Goal: Task Accomplishment & Management: Complete application form

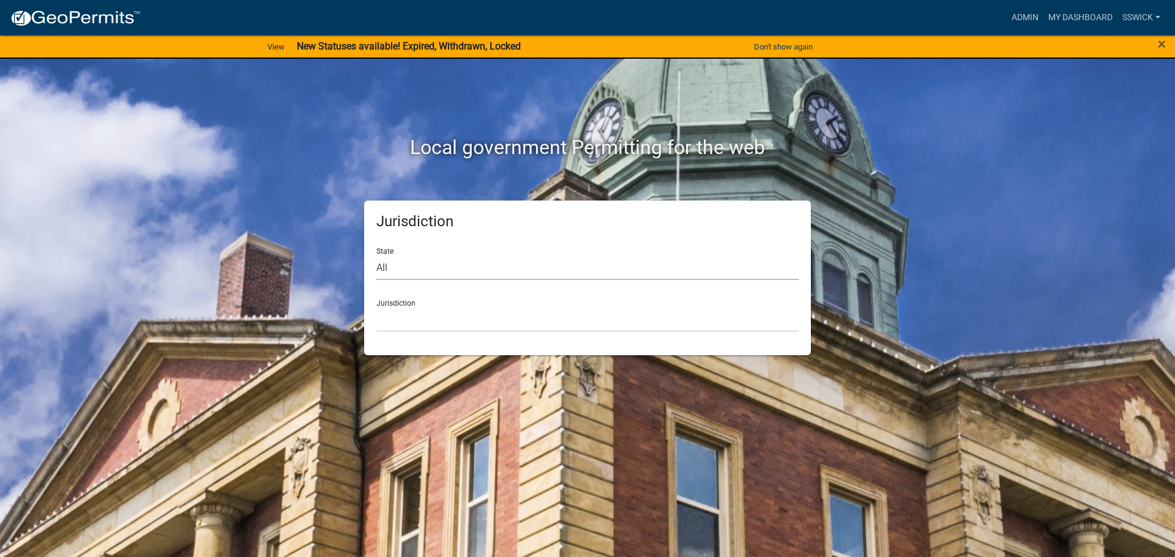
click at [395, 275] on select "All [US_STATE] [US_STATE] [US_STATE] [US_STATE] [US_STATE] [US_STATE] [US_STATE…" at bounding box center [587, 267] width 422 height 25
select select "[US_STATE]"
click at [376, 255] on select "All [US_STATE] [US_STATE] [US_STATE] [US_STATE] [US_STATE] [US_STATE] [US_STATE…" at bounding box center [587, 267] width 422 height 25
click at [396, 325] on select "City of [GEOGRAPHIC_DATA], [US_STATE] City of [GEOGRAPHIC_DATA], [US_STATE] Cit…" at bounding box center [587, 319] width 422 height 25
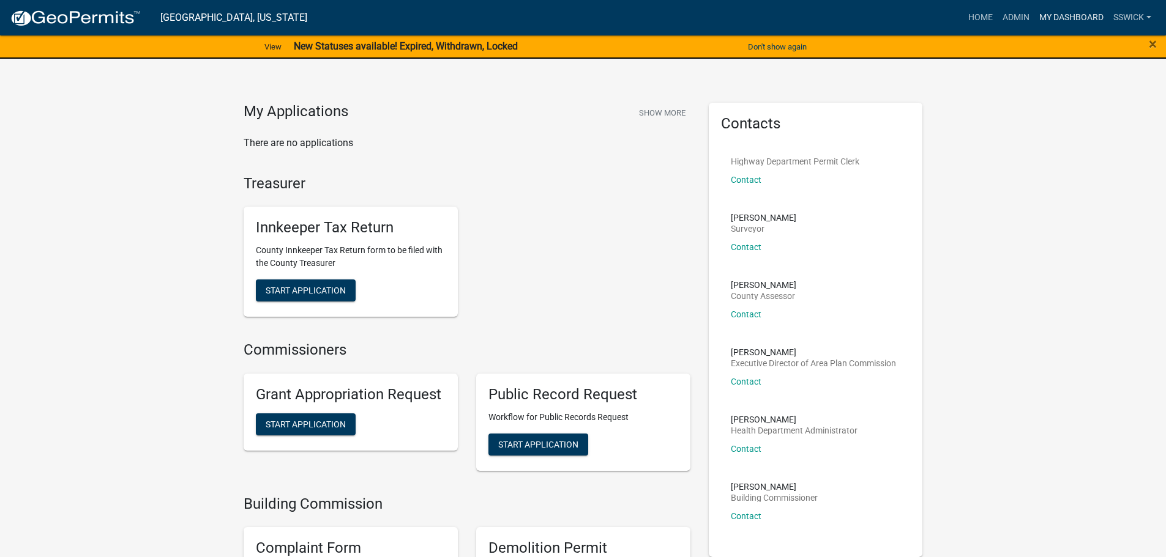
click at [1043, 20] on link "My Dashboard" at bounding box center [1071, 17] width 74 height 23
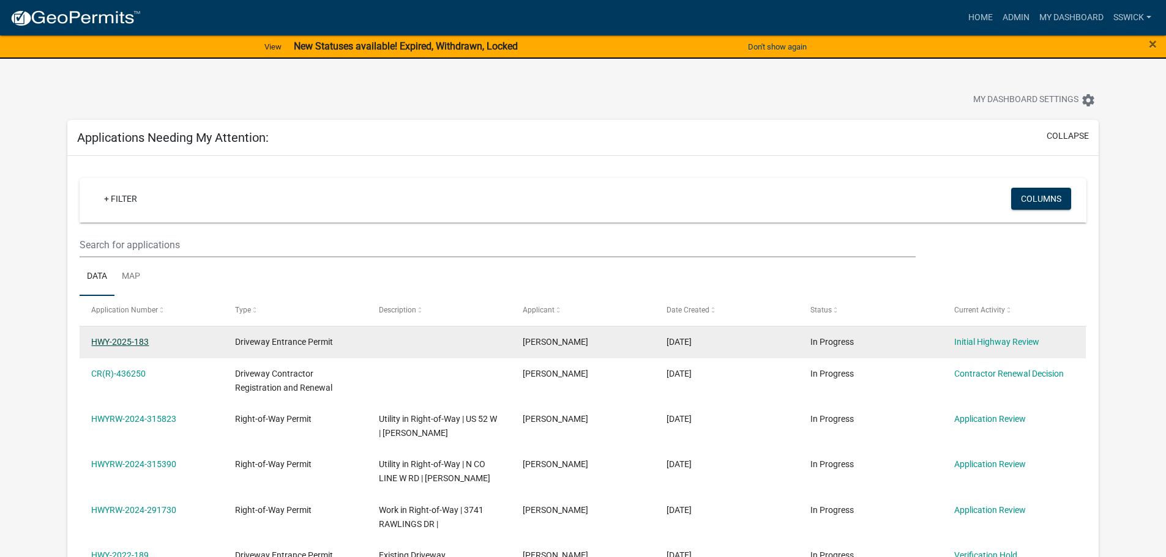
click at [121, 346] on link "HWY-2025-183" at bounding box center [120, 342] width 58 height 10
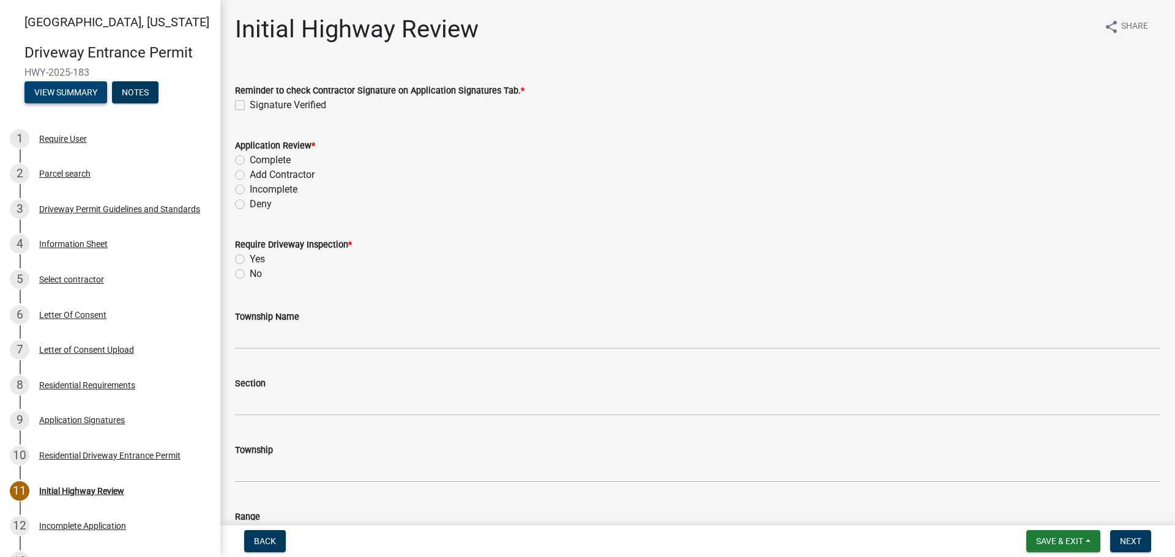
click at [81, 97] on button "View Summary" at bounding box center [65, 92] width 83 height 22
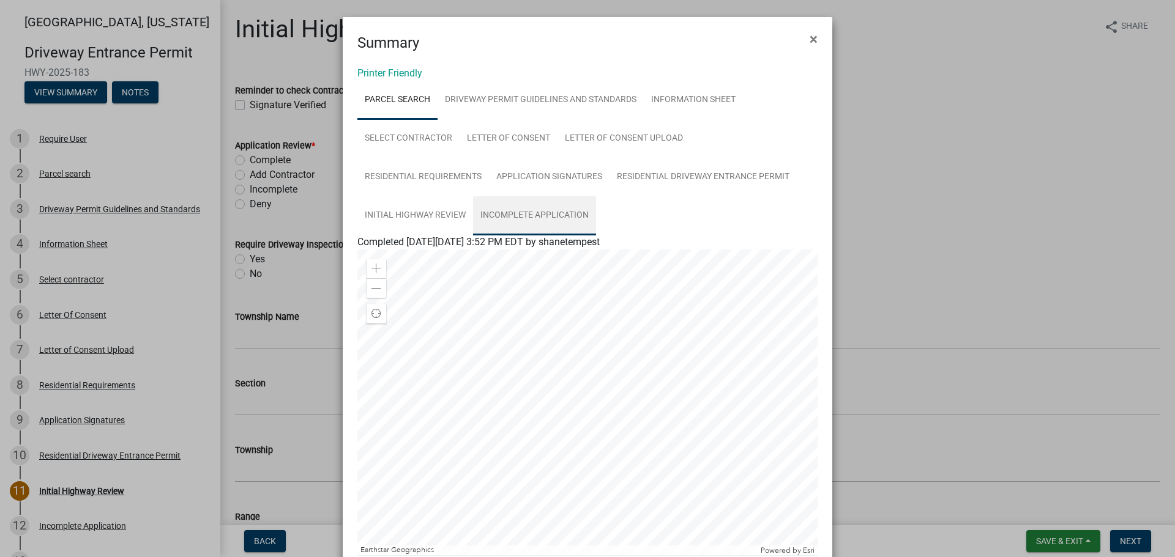
click at [546, 214] on link "Incomplete Application" at bounding box center [534, 215] width 123 height 39
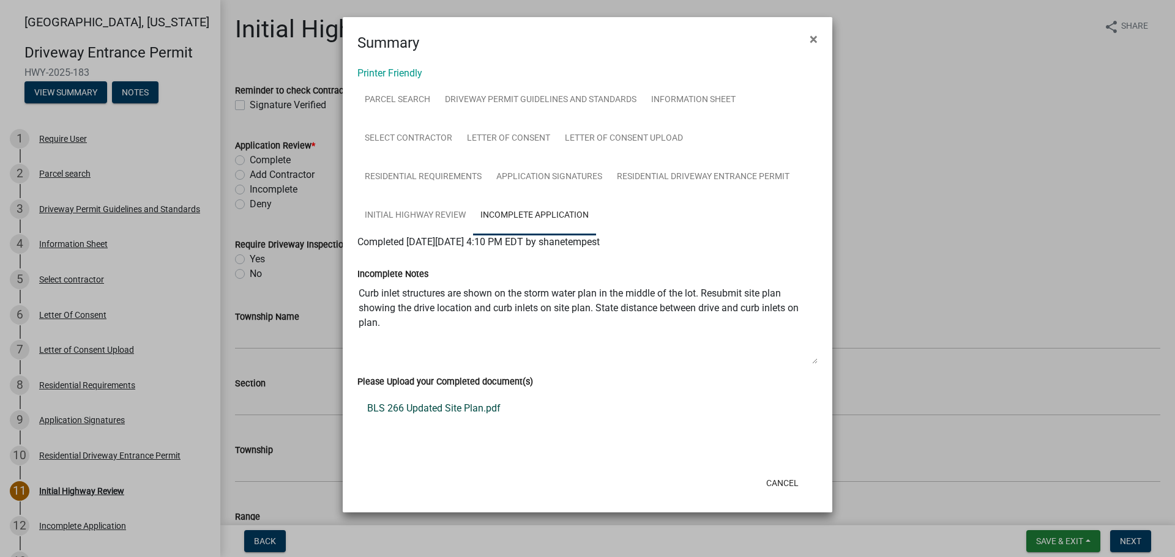
click at [456, 411] on link "BLS 266 Updated Site Plan.pdf" at bounding box center [587, 408] width 460 height 29
click at [679, 96] on link "Information Sheet" at bounding box center [693, 100] width 99 height 39
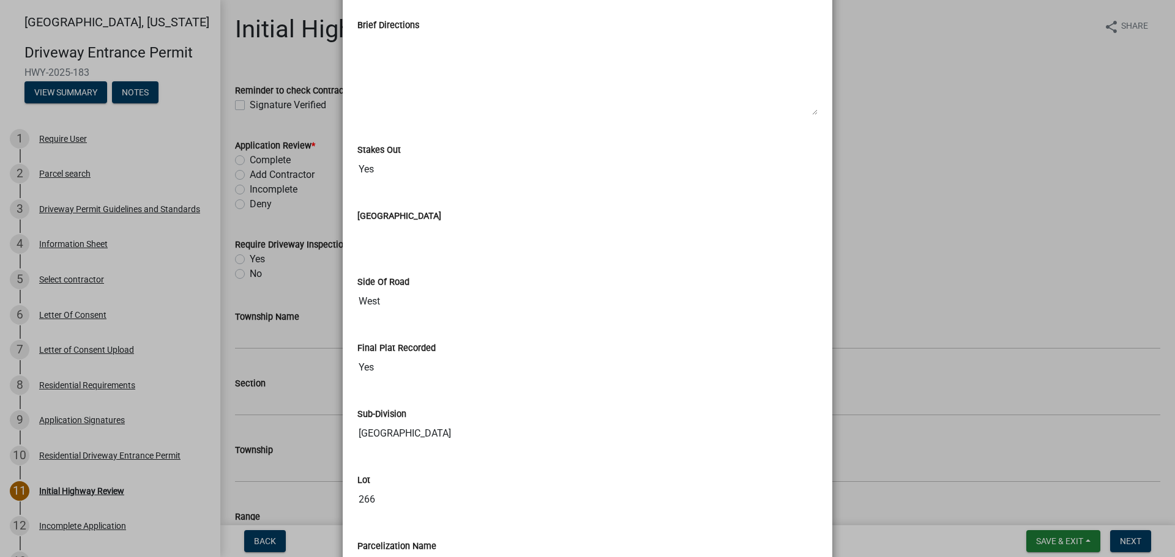
scroll to position [1224, 0]
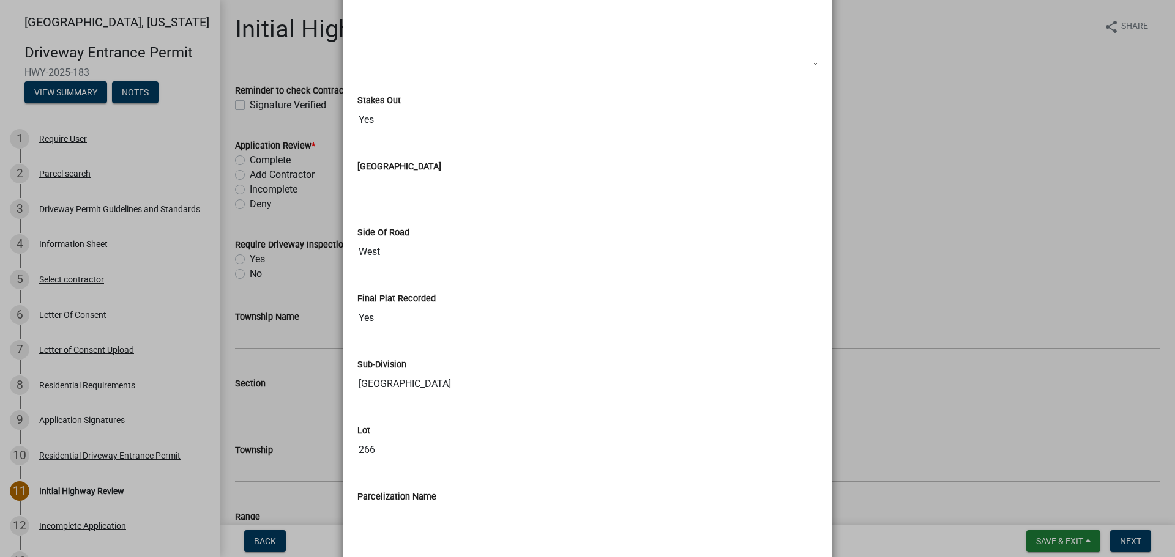
click at [956, 201] on ngb-modal-window "Summary × Printer Friendly Parcel search Driveway Permit Guidelines and Standar…" at bounding box center [587, 278] width 1175 height 557
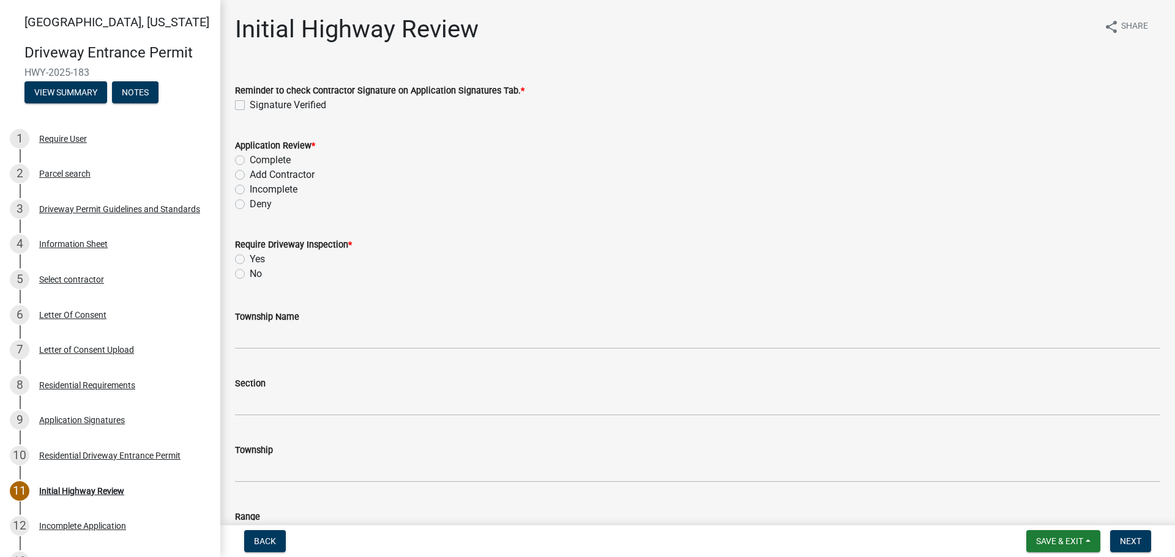
click at [250, 103] on label "Signature Verified" at bounding box center [288, 105] width 76 height 15
click at [250, 103] on input "Signature Verified" at bounding box center [254, 102] width 8 height 8
checkbox input "true"
click at [250, 158] on label "Complete" at bounding box center [270, 160] width 41 height 15
click at [250, 158] on input "Complete" at bounding box center [254, 157] width 8 height 8
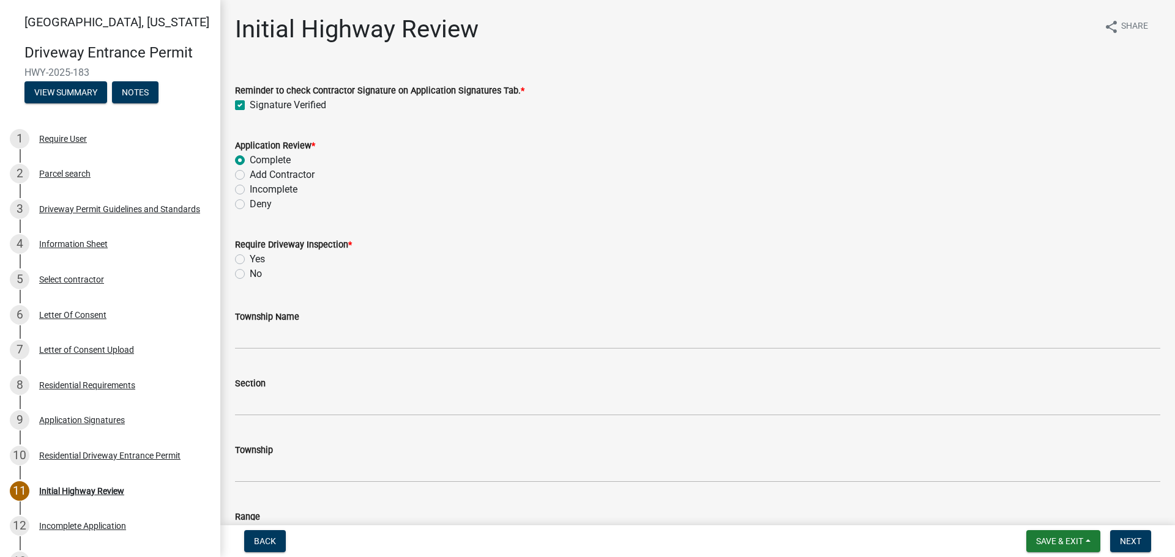
radio input "true"
click at [70, 99] on button "View Summary" at bounding box center [65, 92] width 83 height 22
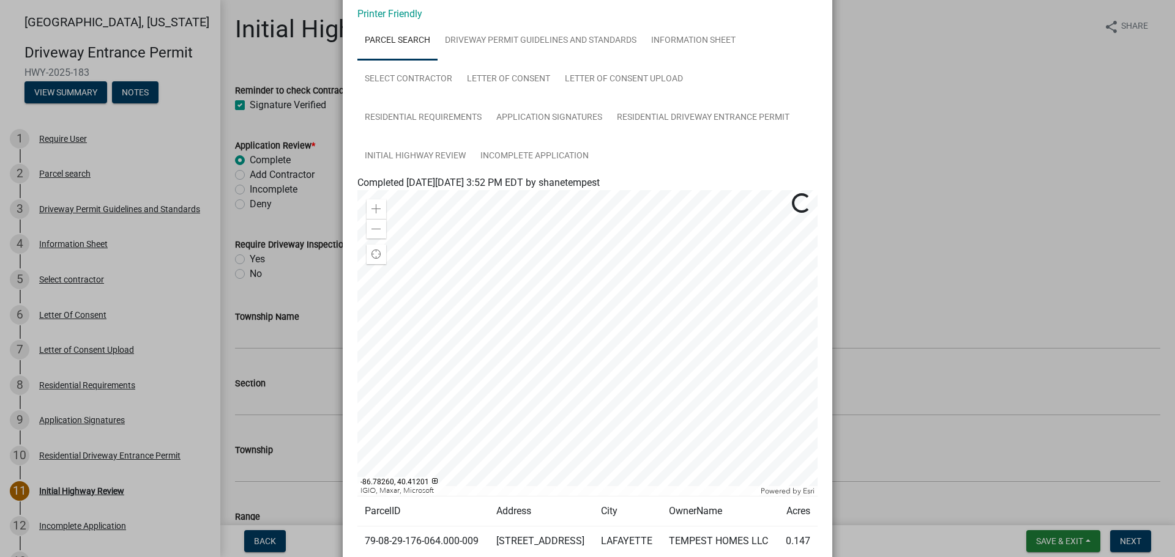
scroll to position [122, 0]
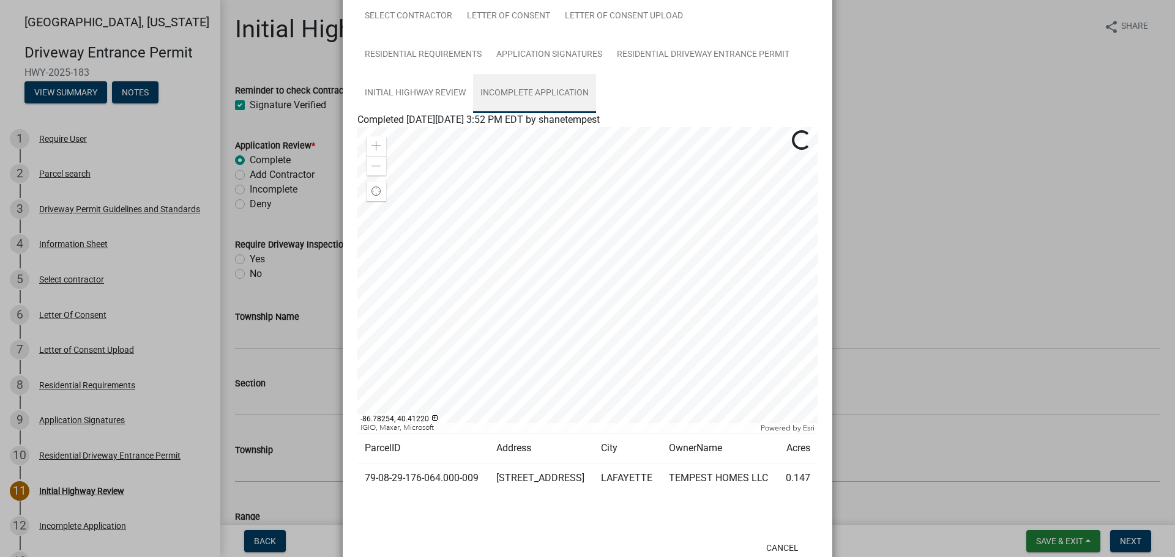
click at [524, 89] on link "Incomplete Application" at bounding box center [534, 93] width 123 height 39
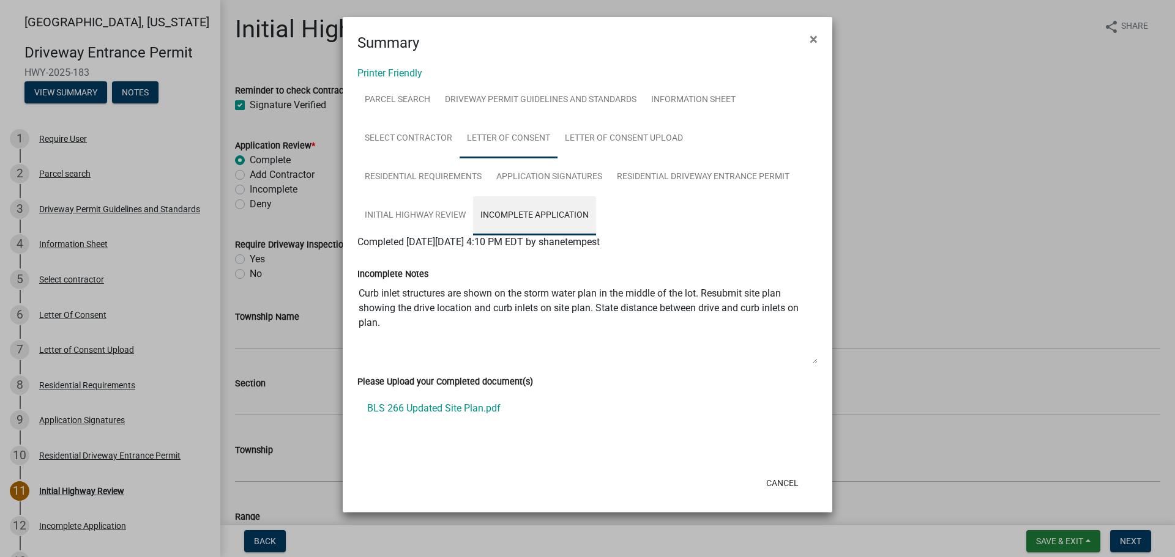
scroll to position [0, 0]
click at [452, 411] on link "BLS 266 Updated Site Plan.pdf" at bounding box center [587, 408] width 460 height 29
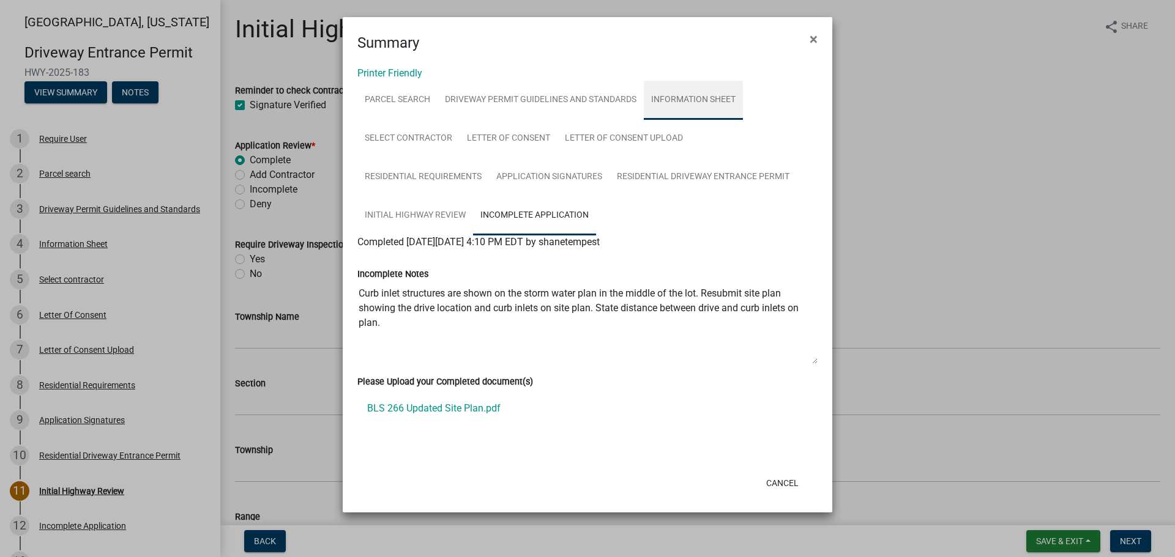
click at [678, 99] on link "Information Sheet" at bounding box center [693, 100] width 99 height 39
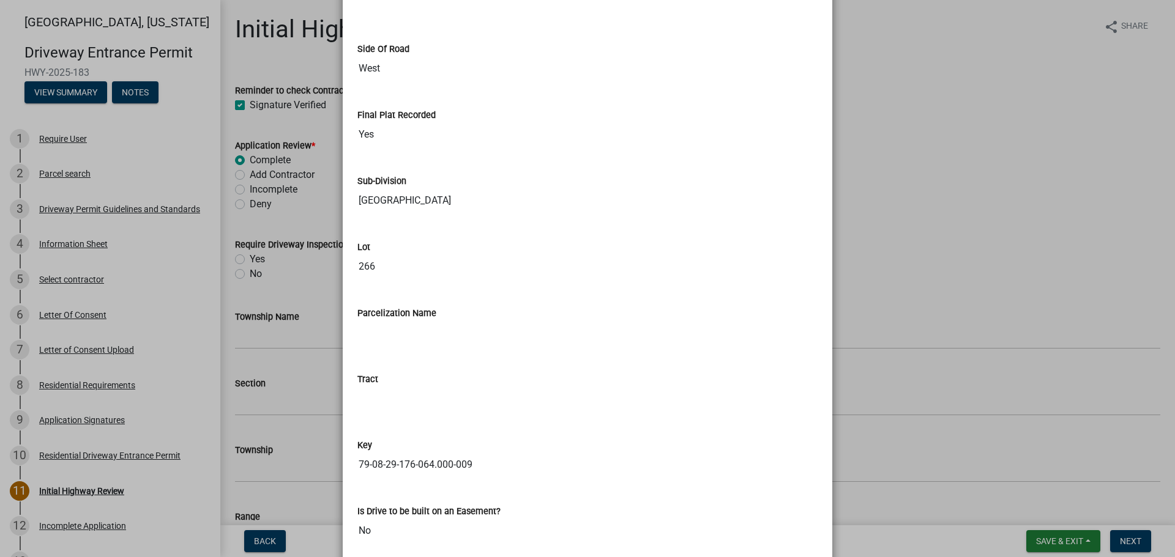
scroll to position [1757, 0]
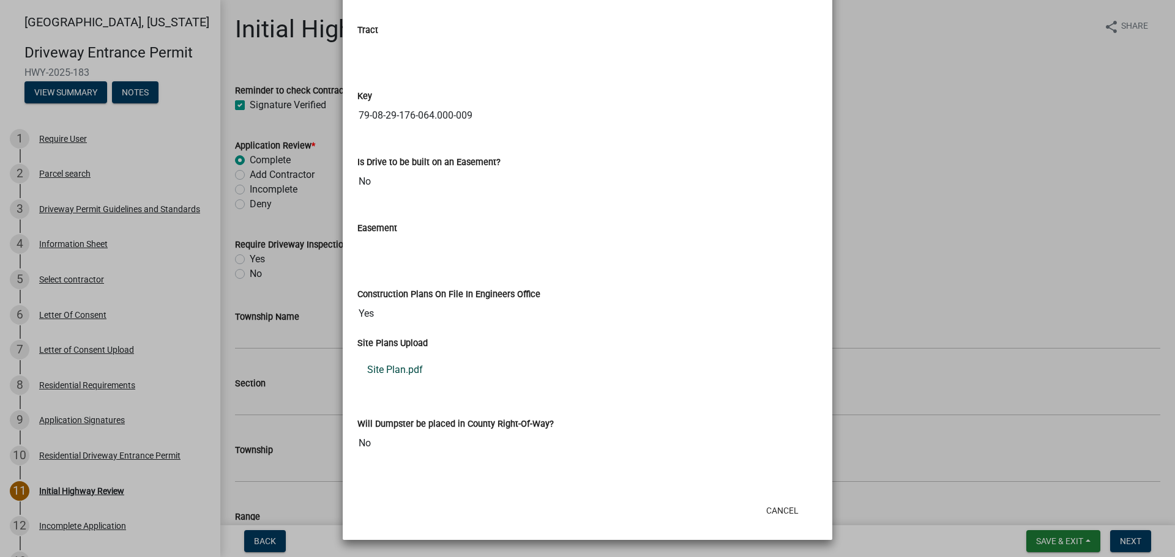
click at [395, 370] on link "Site Plan.pdf" at bounding box center [587, 369] width 460 height 29
drag, startPoint x: 781, startPoint y: 513, endPoint x: 770, endPoint y: 495, distance: 20.9
click at [780, 513] on button "Cancel" at bounding box center [782, 511] width 52 height 22
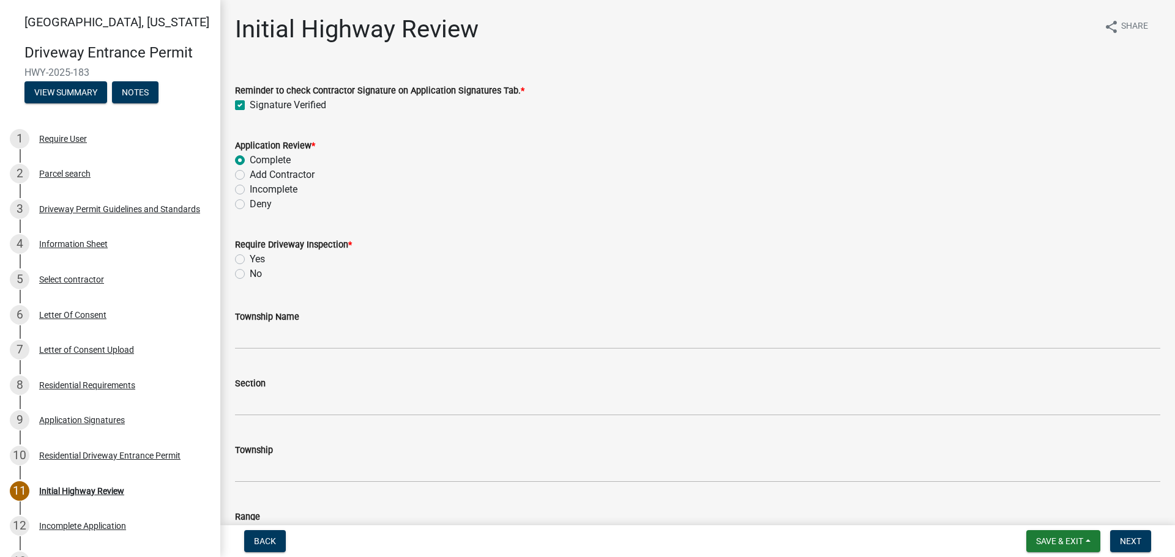
click at [250, 261] on label "Yes" at bounding box center [257, 259] width 15 height 15
click at [250, 260] on input "Yes" at bounding box center [254, 256] width 8 height 8
radio input "true"
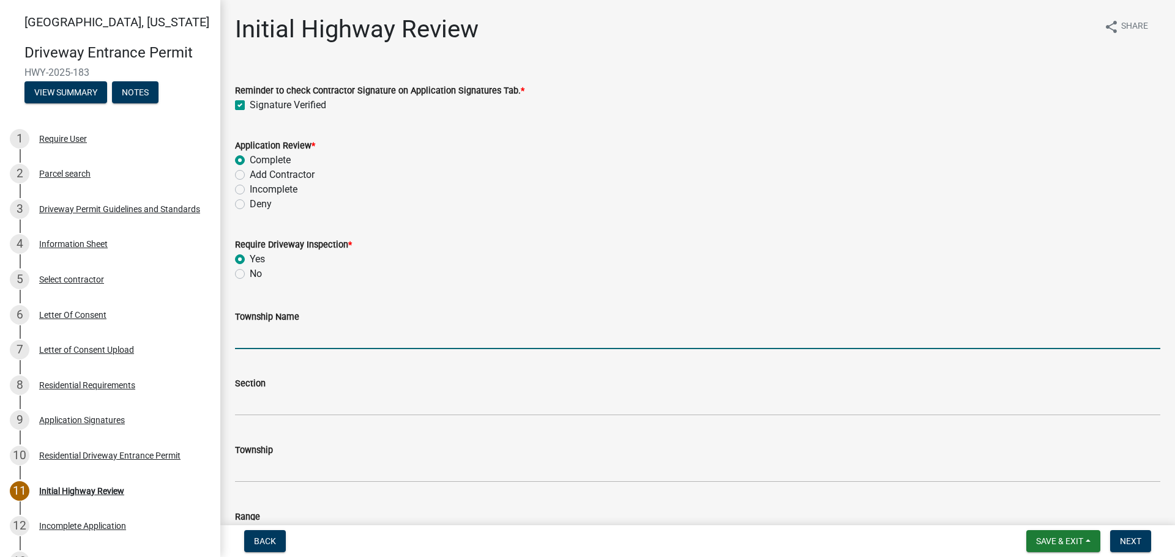
click at [325, 332] on input "Township Name" at bounding box center [697, 336] width 925 height 25
type input "[PERSON_NAME]"
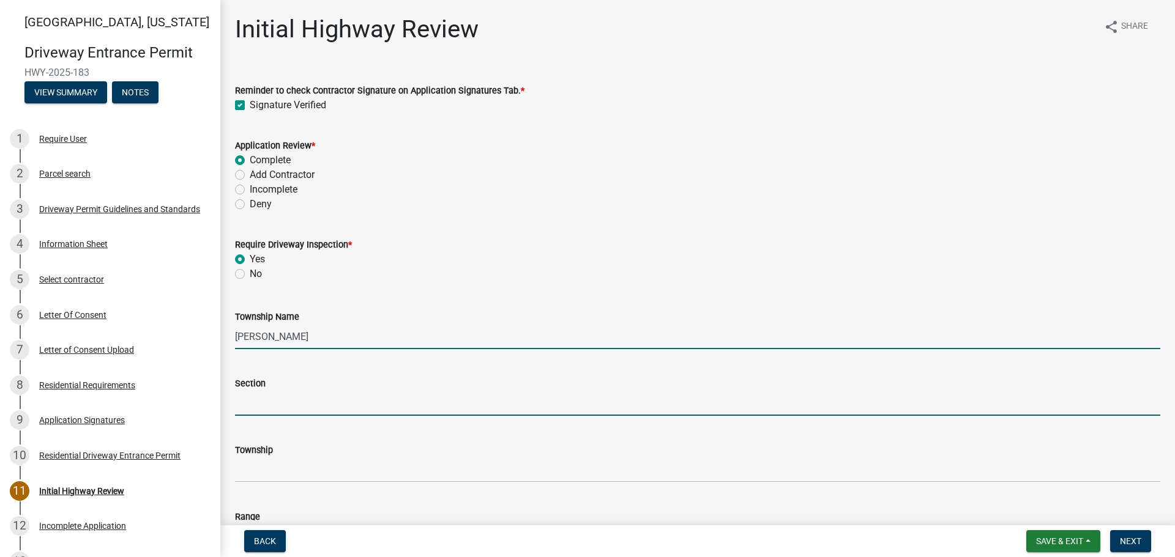
click at [286, 403] on input "Section" at bounding box center [697, 403] width 925 height 25
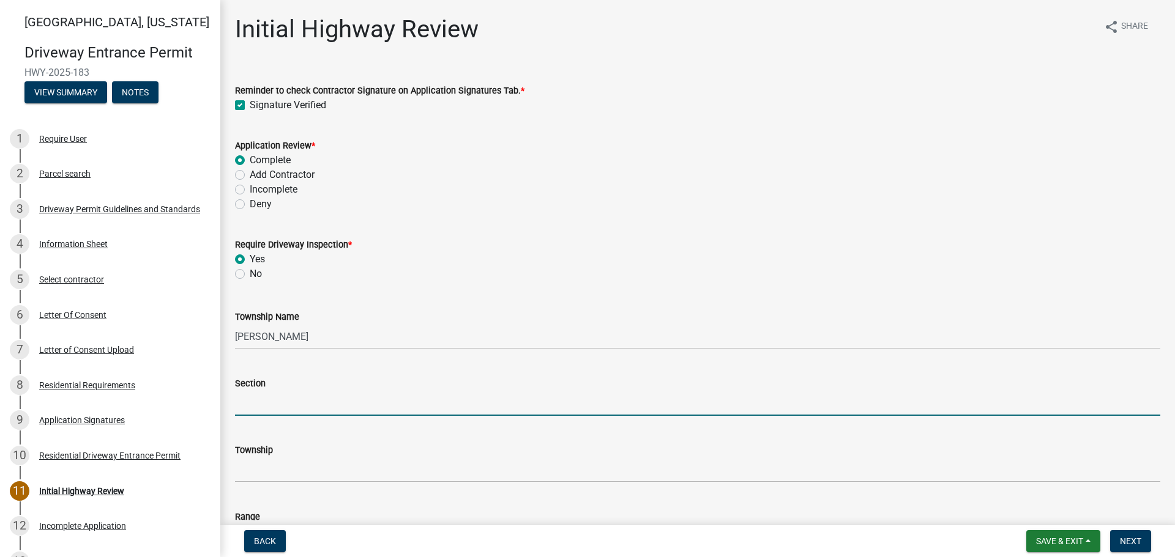
type input "29"
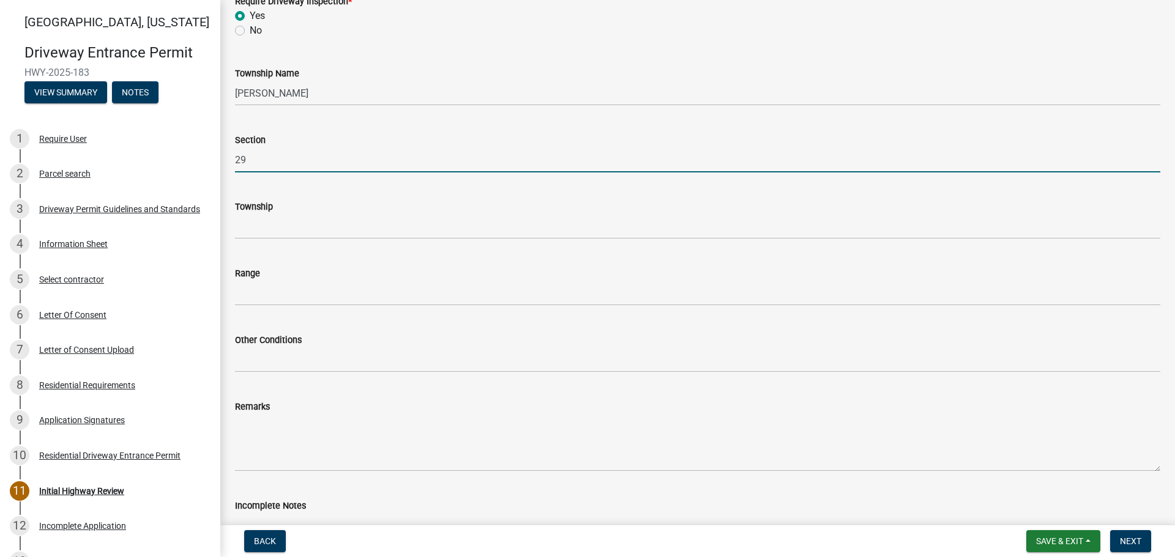
scroll to position [245, 0]
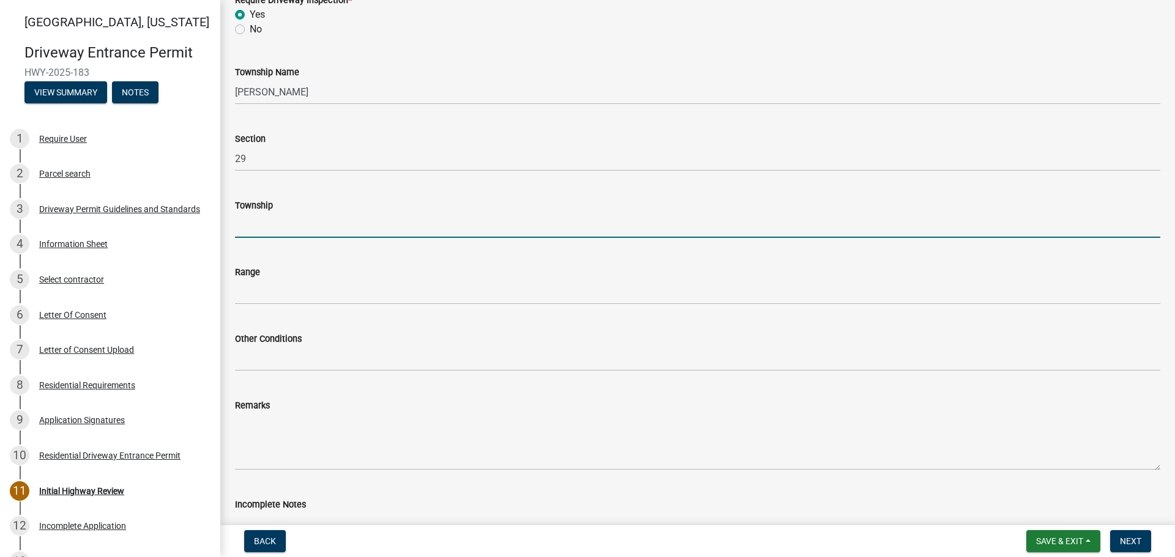
click at [266, 230] on input "Township" at bounding box center [697, 225] width 925 height 25
type input "T 24 N"
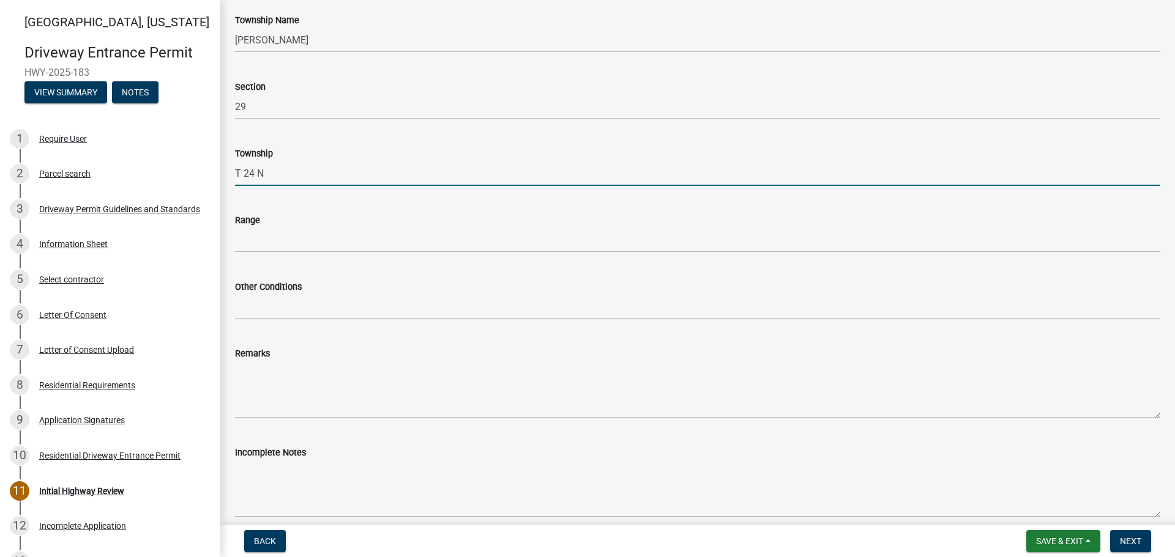
scroll to position [367, 0]
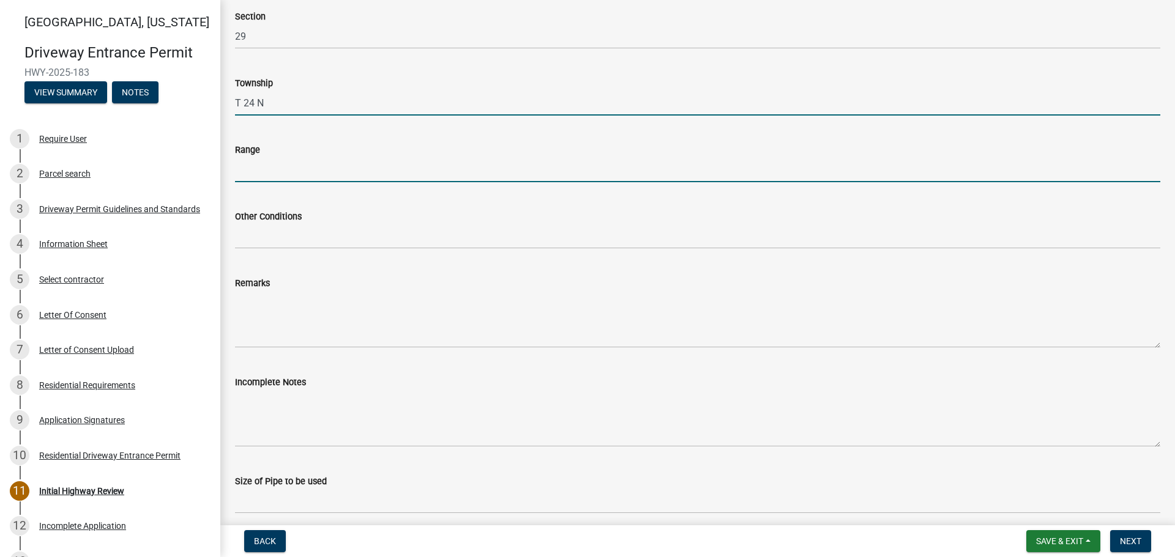
click at [264, 181] on input "Range" at bounding box center [697, 169] width 925 height 25
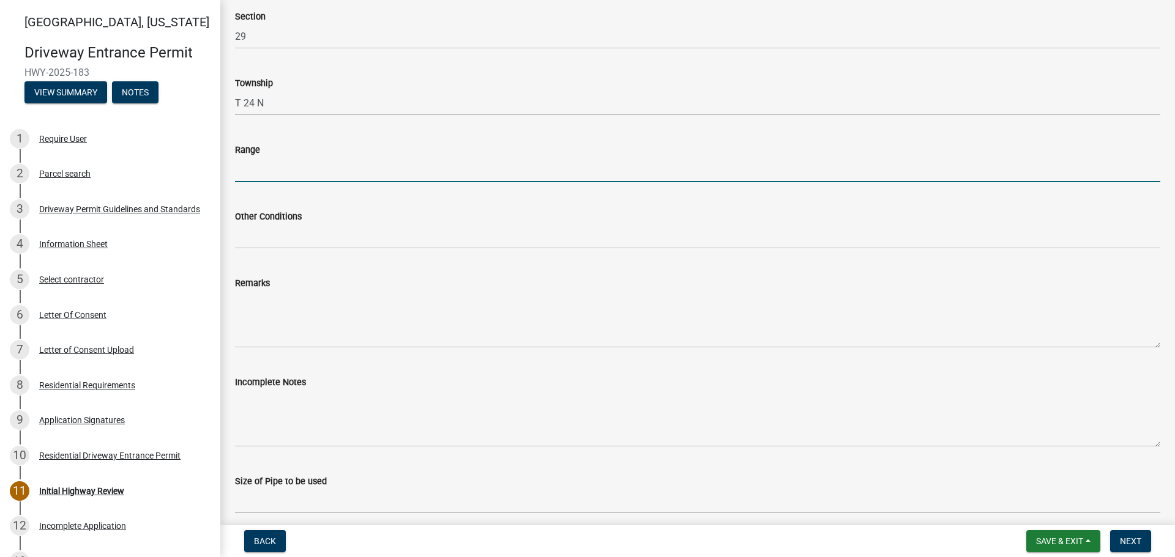
type input "R 3 W"
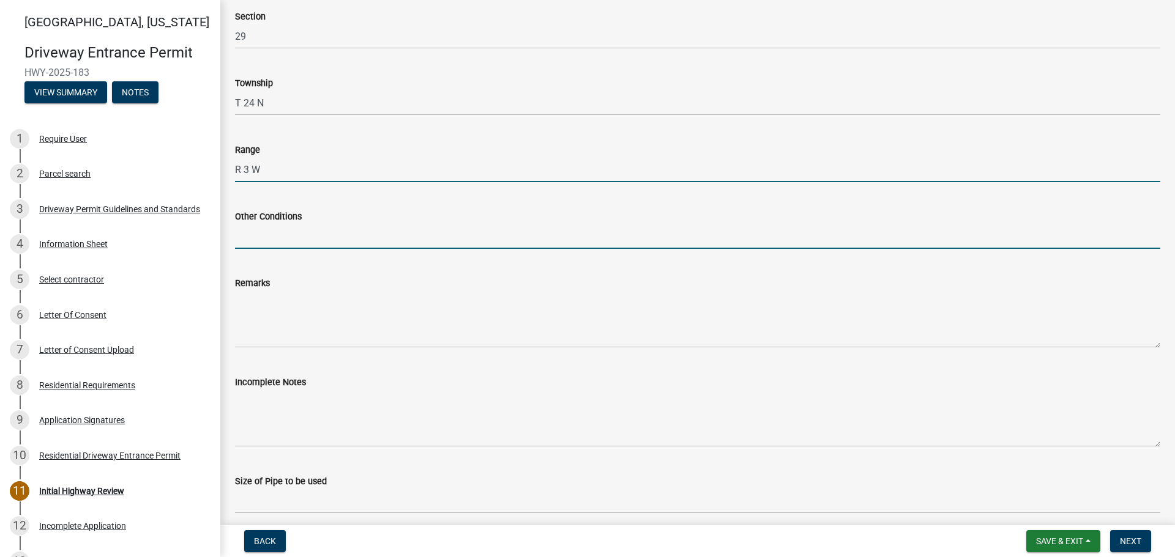
click at [302, 236] on input "Other Conditions" at bounding box center [697, 236] width 925 height 25
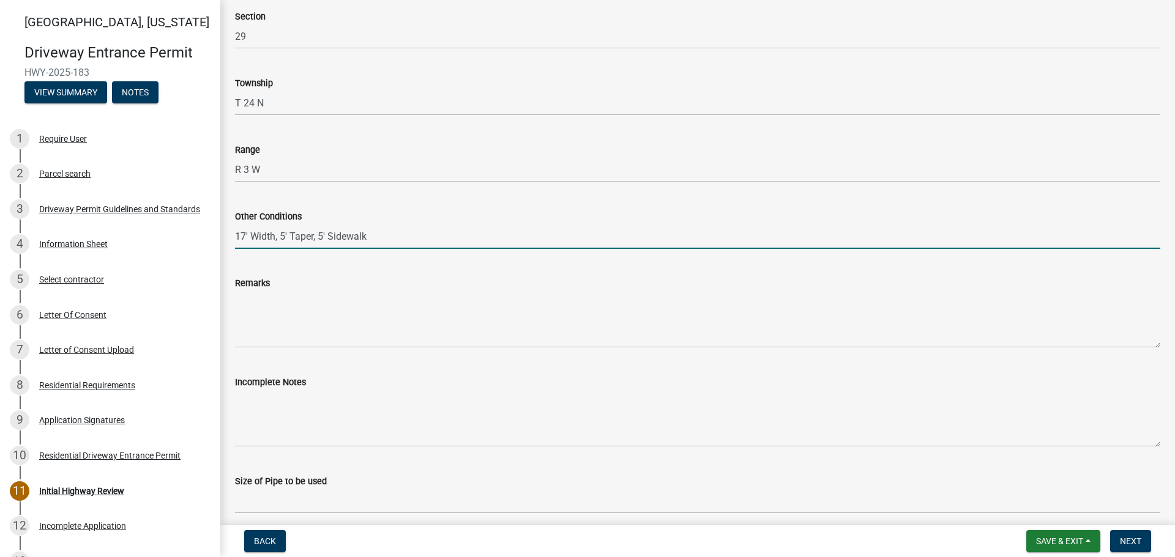
drag, startPoint x: 312, startPoint y: 237, endPoint x: 280, endPoint y: 238, distance: 31.8
click at [280, 238] on input "17' Width, 5' Taper, 5' Sidewalk" at bounding box center [697, 236] width 925 height 25
click at [331, 234] on input "17' Width, 5' Sidewalk" at bounding box center [697, 236] width 925 height 25
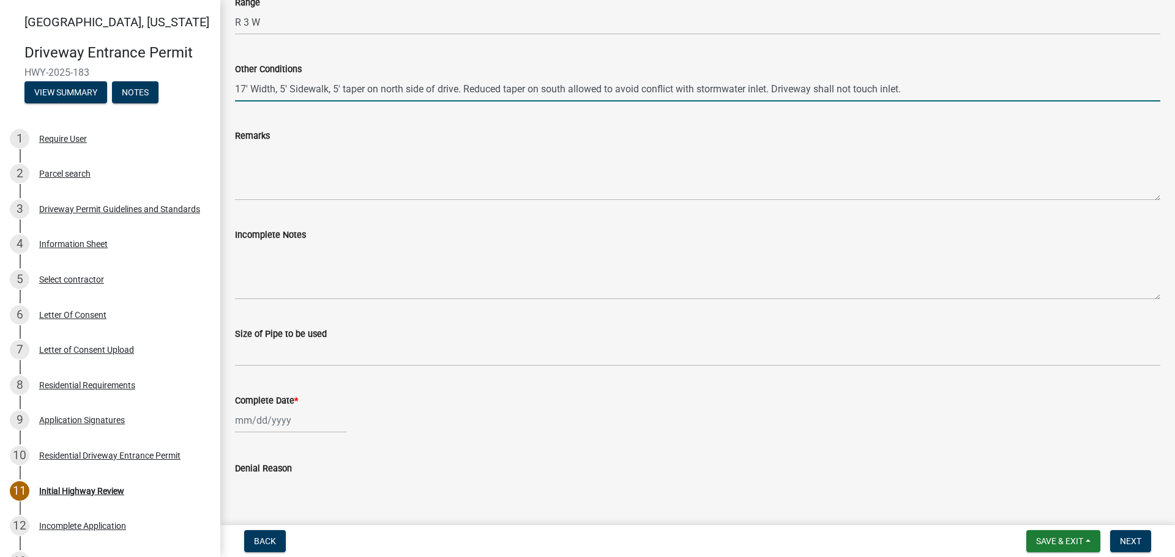
scroll to position [551, 0]
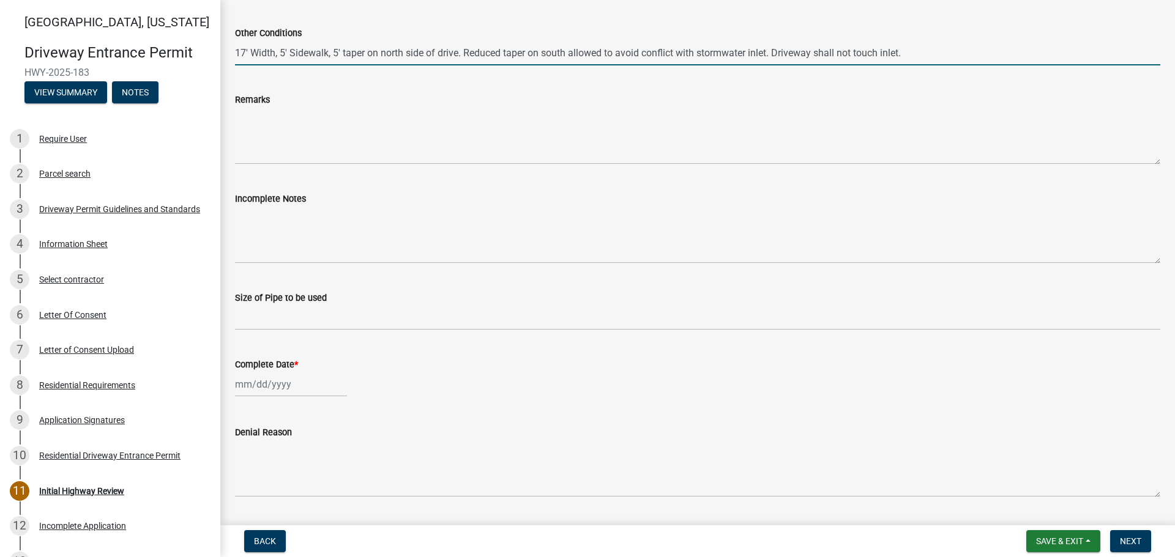
type input "17' Width, 5' Sidewalk, 5' taper on north side of drive. Reduced taper on south…"
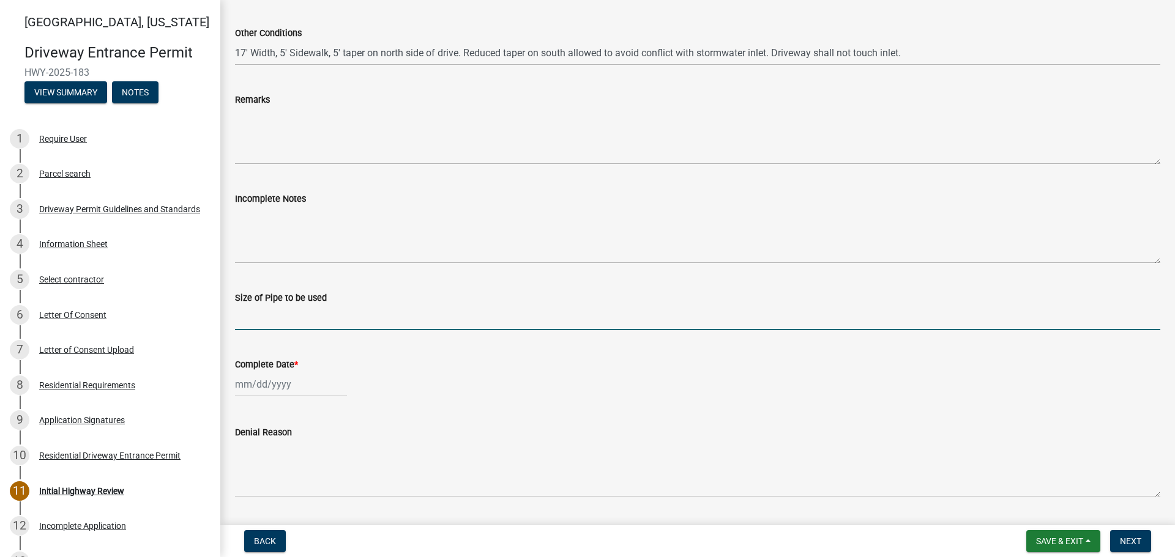
click at [271, 311] on input "Size of Pipe to be used" at bounding box center [697, 317] width 925 height 25
type input "N/A"
click at [275, 391] on div at bounding box center [291, 384] width 112 height 25
select select "8"
select select "2025"
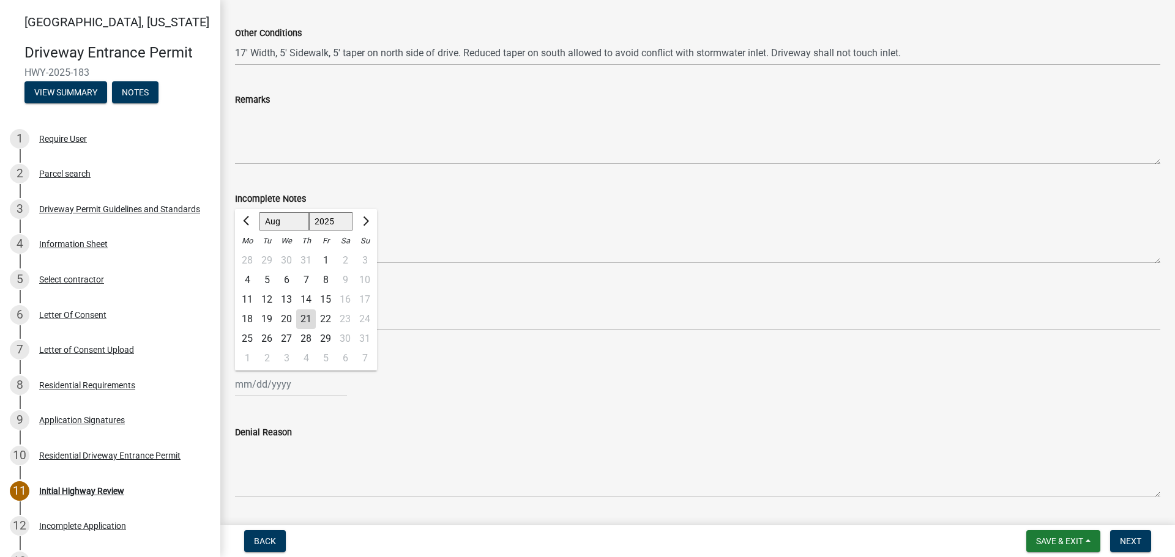
click at [303, 316] on div "21" at bounding box center [306, 320] width 20 height 20
type input "[DATE]"
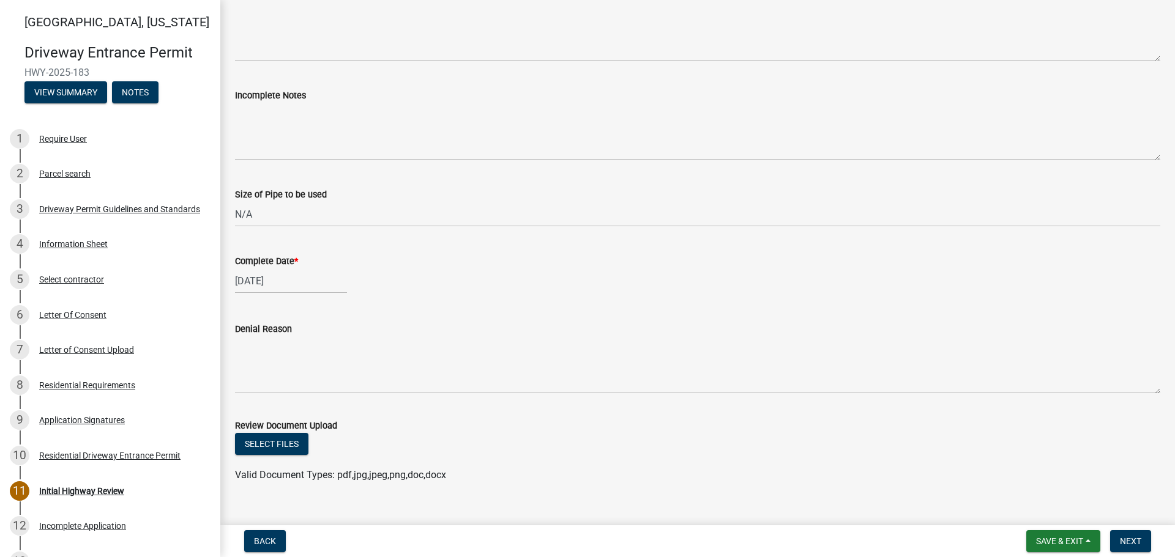
scroll to position [675, 0]
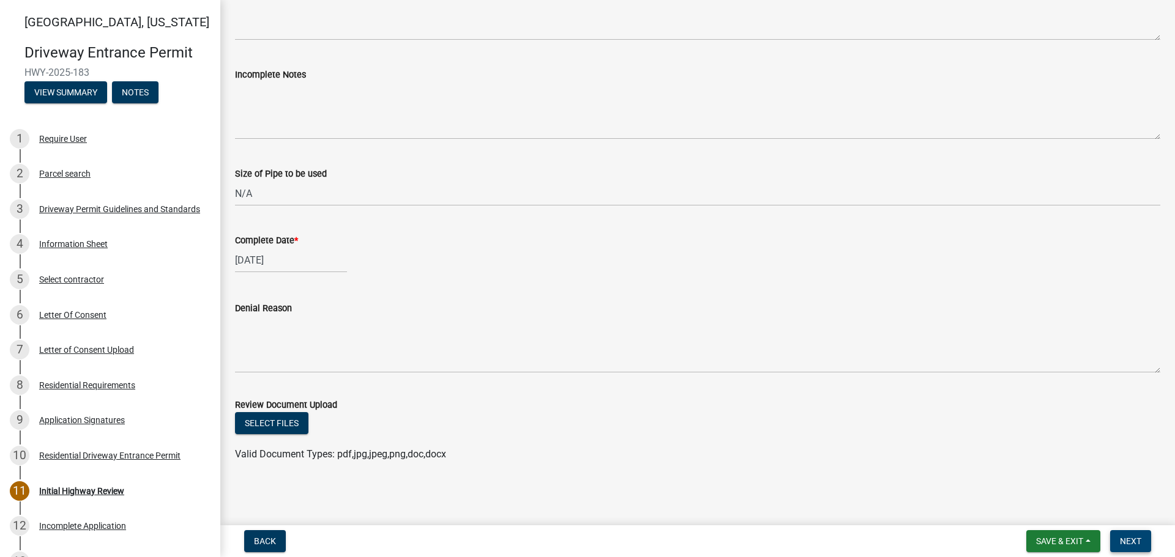
click at [1130, 541] on span "Next" at bounding box center [1130, 542] width 21 height 10
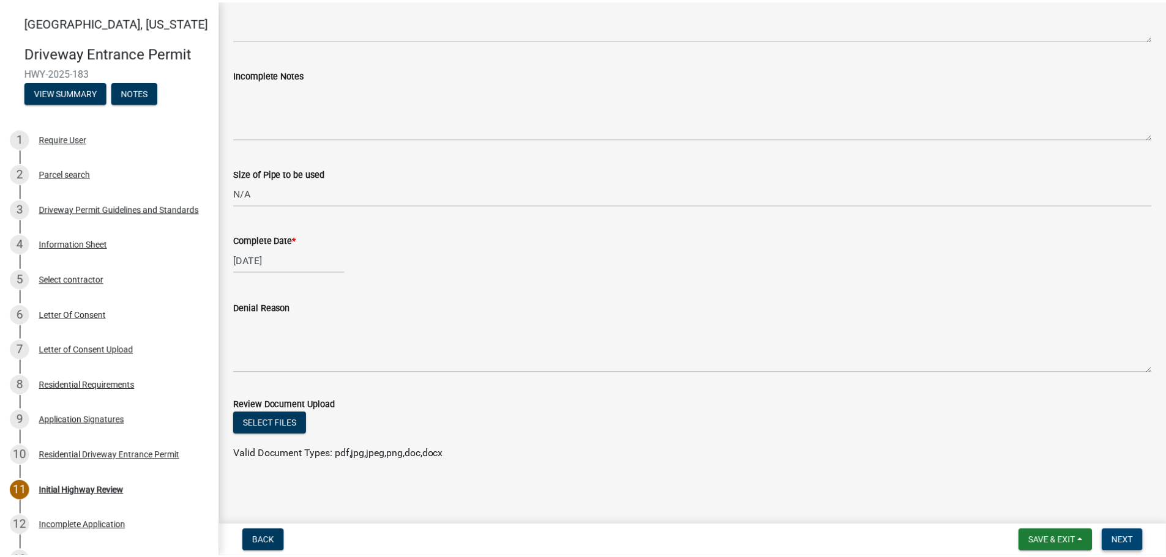
scroll to position [0, 0]
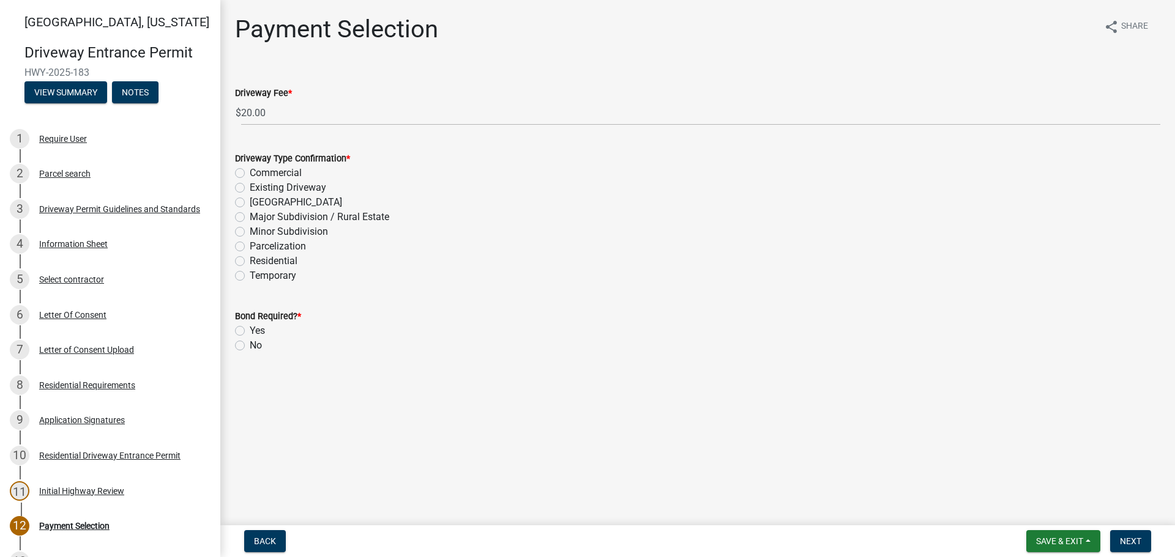
click at [250, 259] on label "Residential" at bounding box center [274, 261] width 48 height 15
click at [250, 259] on input "Residential" at bounding box center [254, 258] width 8 height 8
radio input "true"
click at [250, 348] on label "No" at bounding box center [256, 345] width 12 height 15
click at [250, 346] on input "No" at bounding box center [254, 342] width 8 height 8
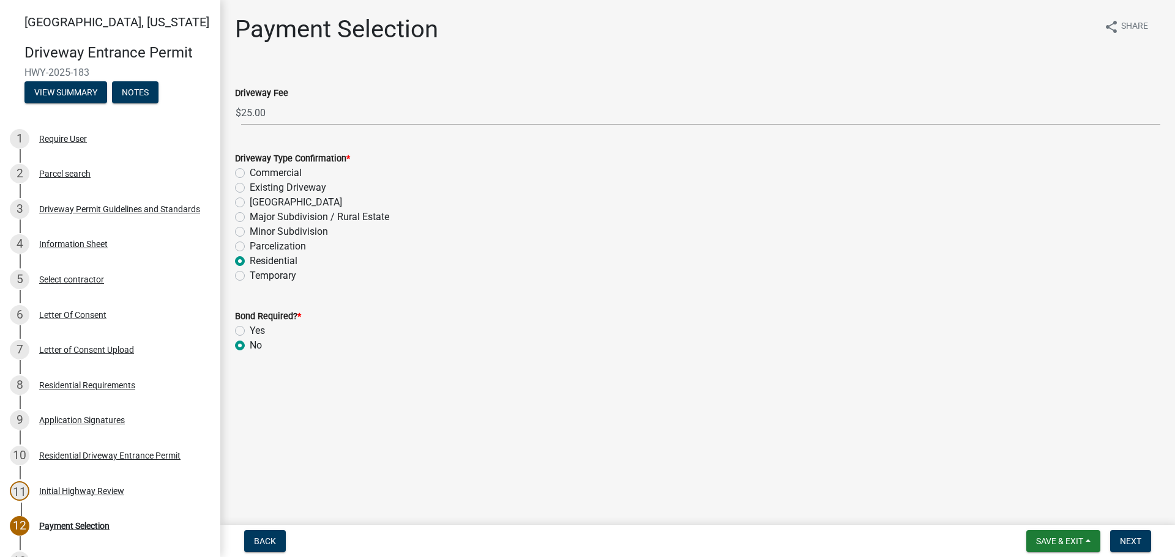
radio input "true"
click at [1123, 541] on span "Next" at bounding box center [1130, 542] width 21 height 10
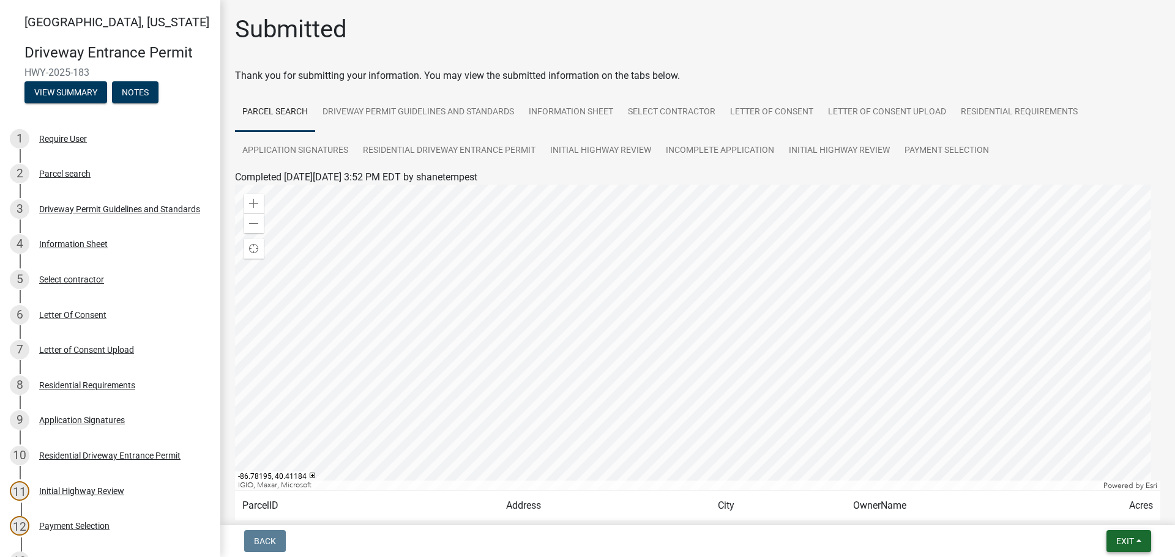
click at [1127, 540] on span "Exit" at bounding box center [1125, 542] width 18 height 10
click at [1096, 516] on button "Save & Exit" at bounding box center [1102, 509] width 98 height 29
